Goal: Communication & Community: Answer question/provide support

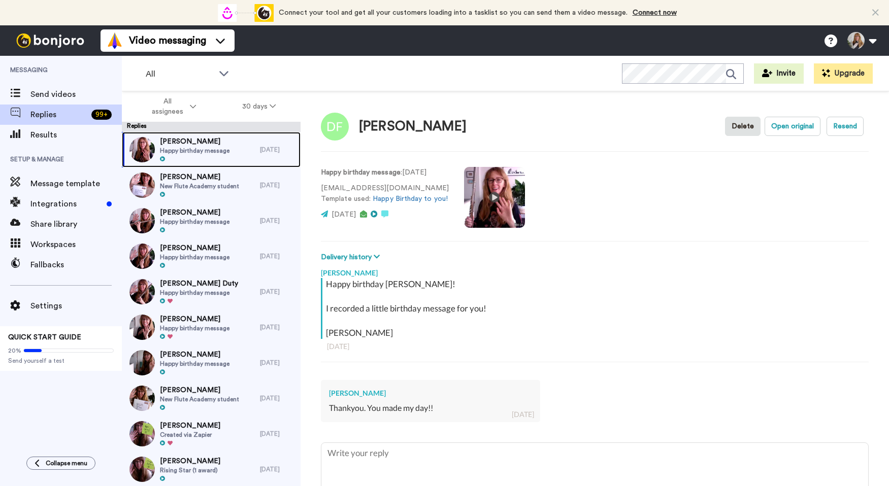
click at [223, 152] on span "Happy birthday message" at bounding box center [195, 151] width 70 height 8
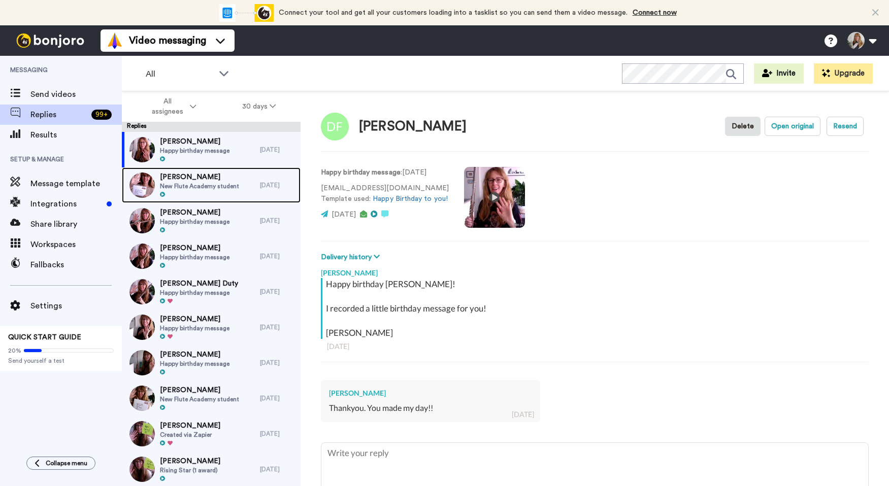
click at [220, 183] on span "New Flute Academy student" at bounding box center [199, 186] width 79 height 8
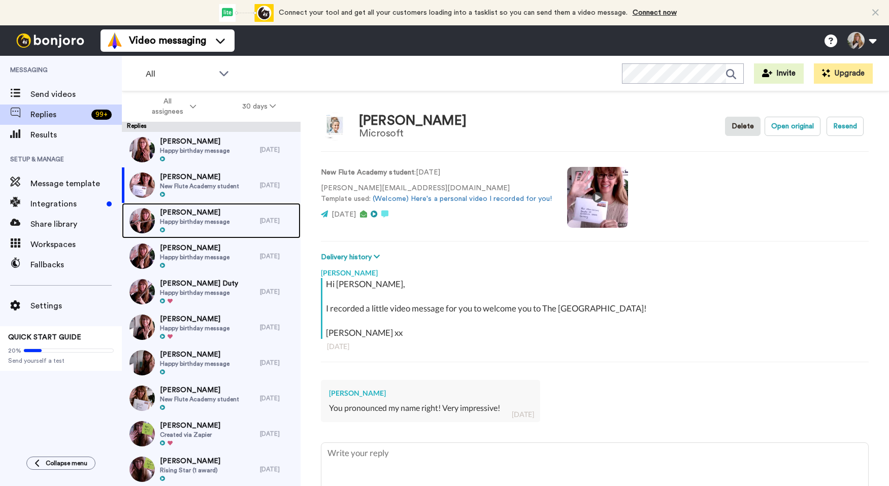
click at [221, 218] on span "Happy birthday message" at bounding box center [195, 222] width 70 height 8
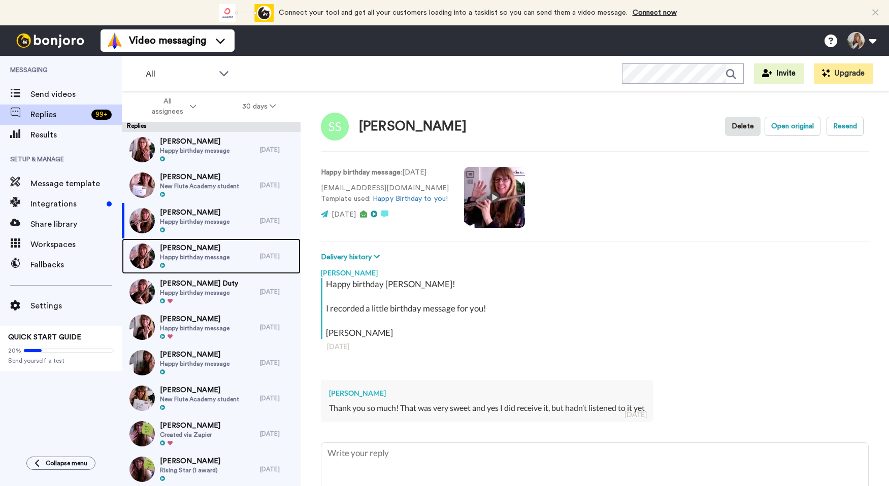
click at [220, 252] on span "[PERSON_NAME]" at bounding box center [195, 248] width 70 height 10
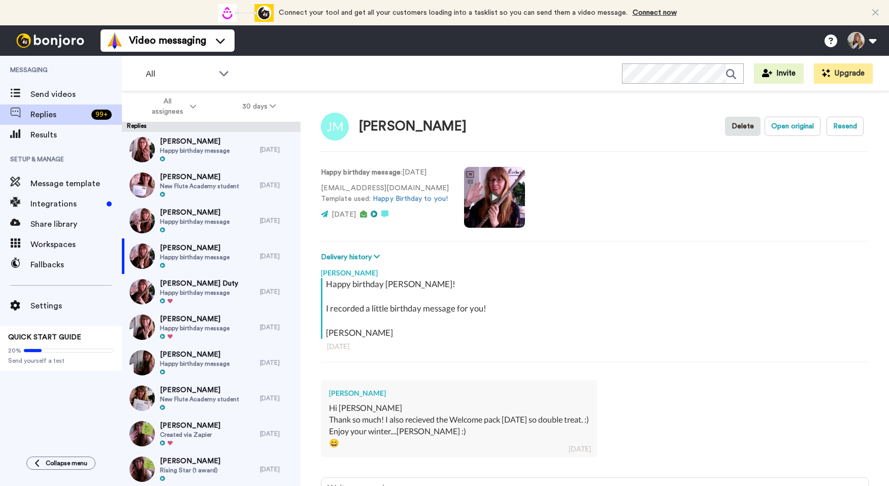
type textarea "x"
